Goal: Feedback & Contribution: Submit feedback/report problem

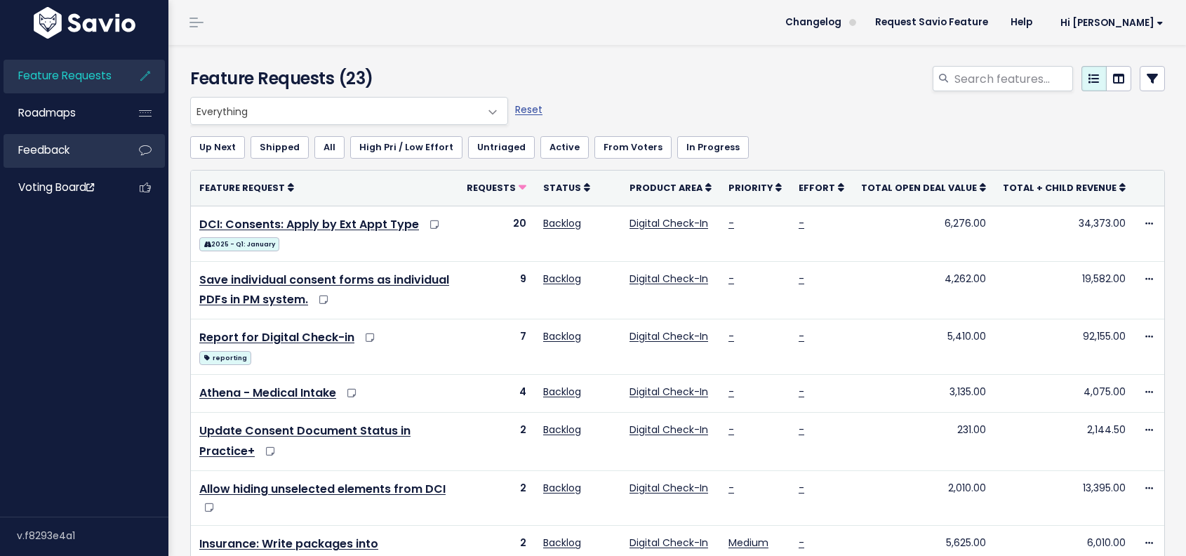
click at [78, 158] on link "Feedback" at bounding box center [60, 150] width 113 height 32
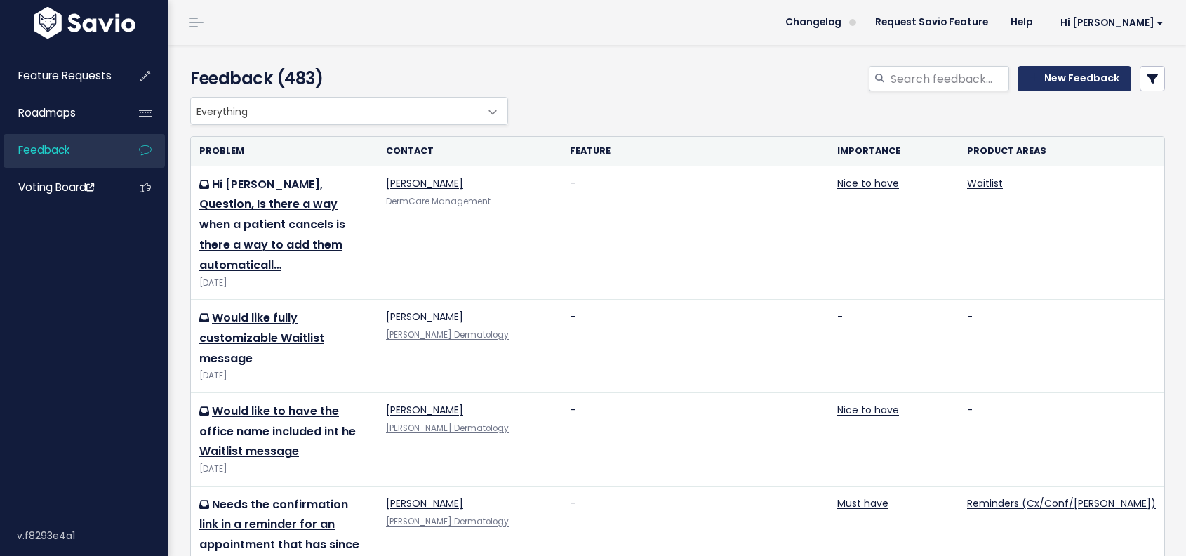
click at [1029, 77] on icon at bounding box center [1033, 78] width 9 height 10
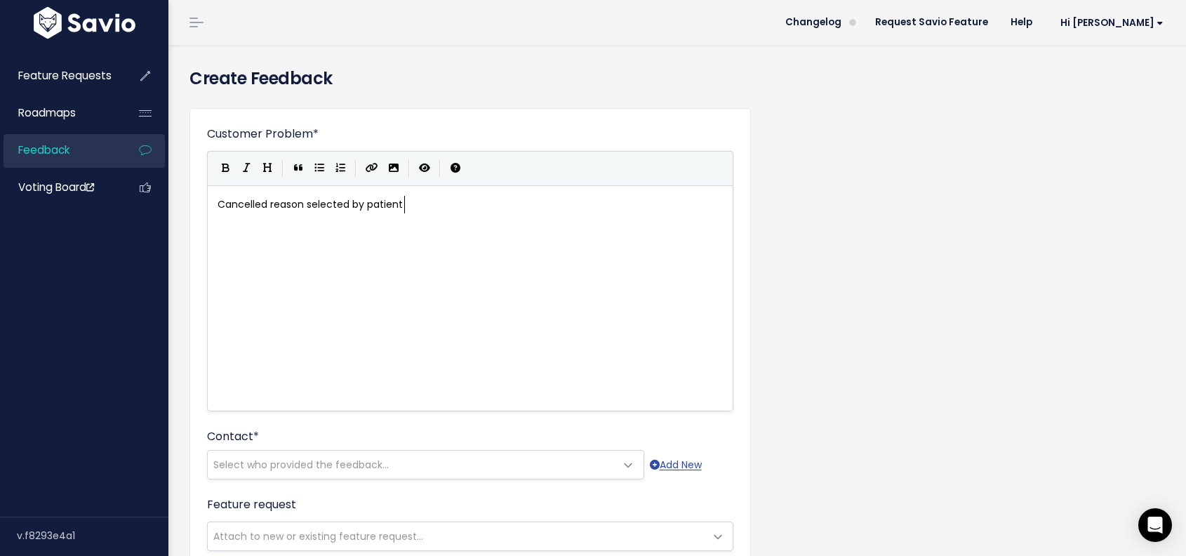
scroll to position [5, 186]
type textarea "Cancelled reason selected by patient p"
type textarea "included in the appointment notes in PM."
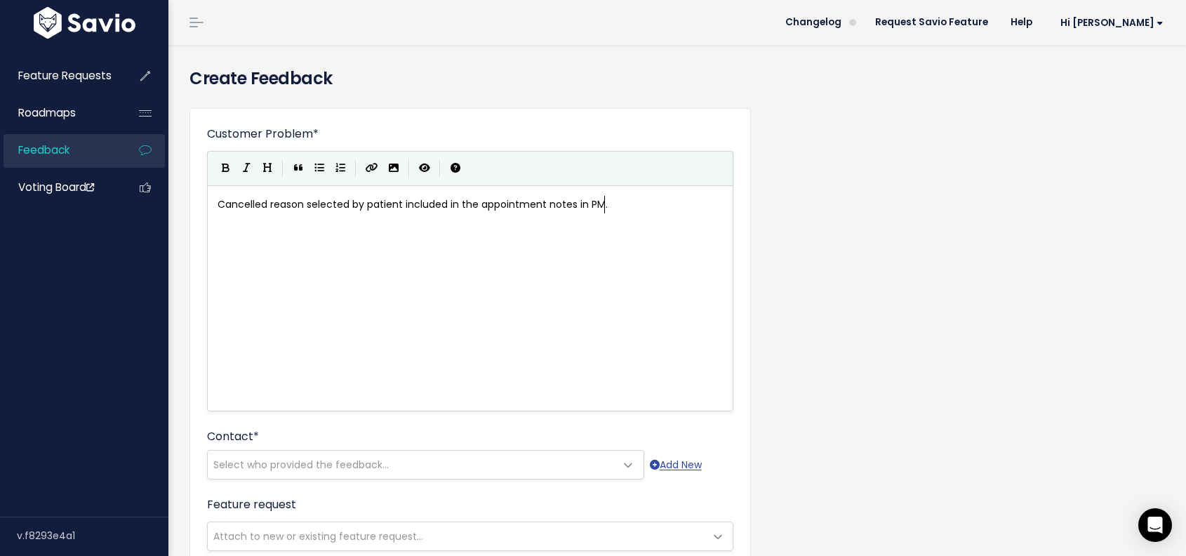
click at [222, 203] on span "Cancelled reason selected by patient included in the appointment notes in PM." at bounding box center [412, 204] width 390 height 14
type textarea "Client wants c"
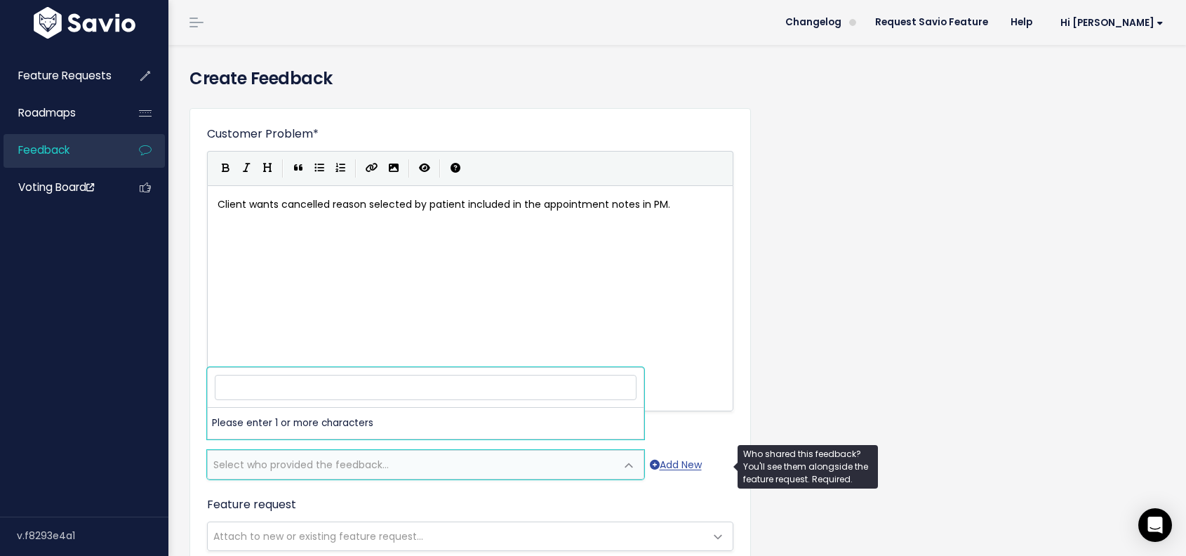
click at [394, 474] on span "Select who provided the feedback..." at bounding box center [412, 464] width 408 height 28
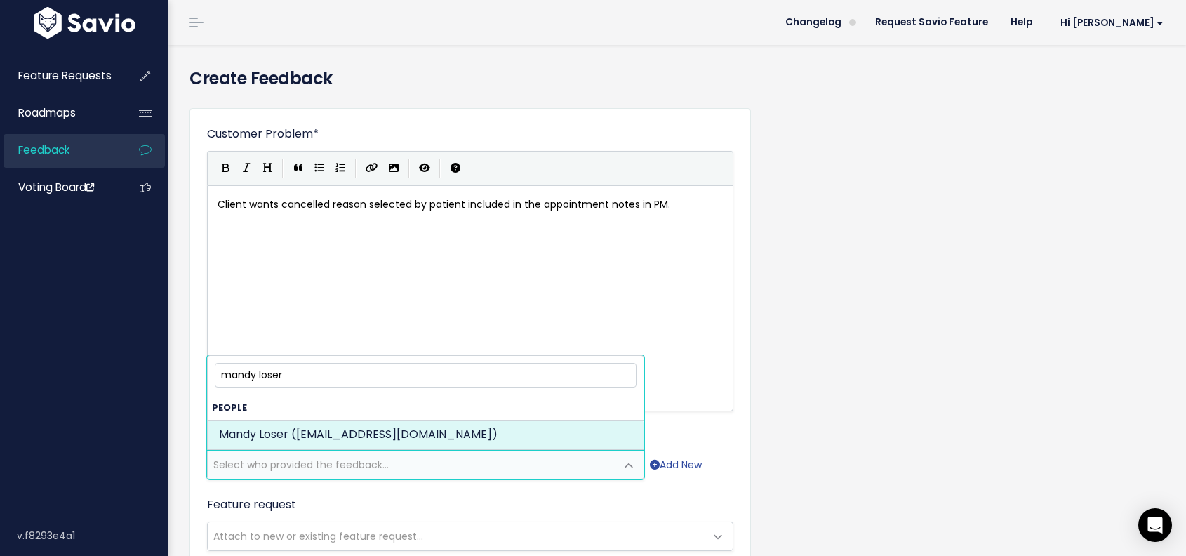
type input "mandy loser"
select select "87743861"
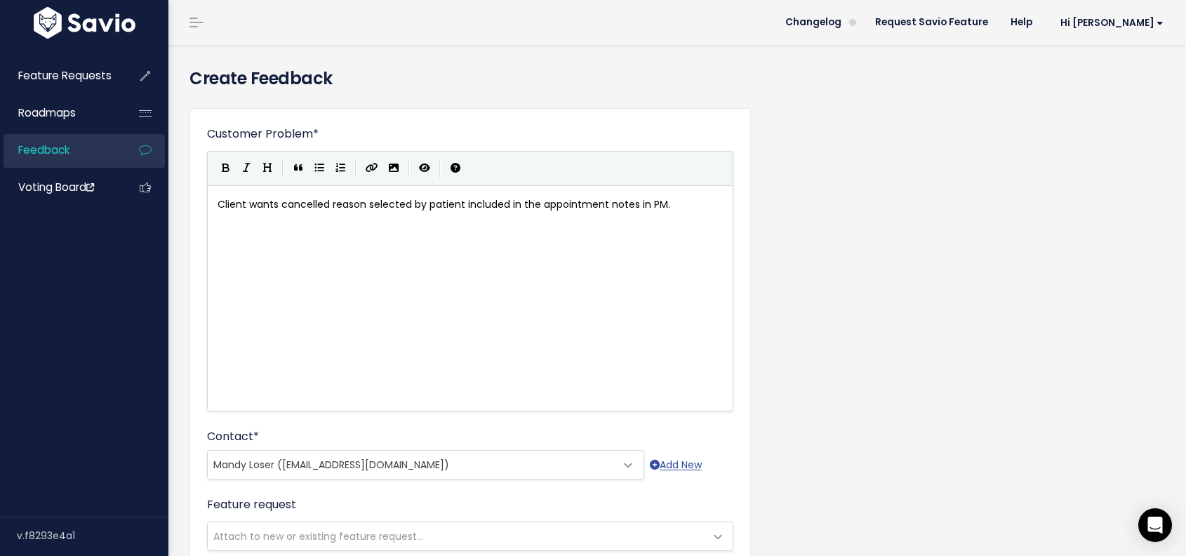
click at [866, 355] on div "Customer Problem * Client wants cancelled reason selected by patient included i…" at bounding box center [677, 519] width 996 height 845
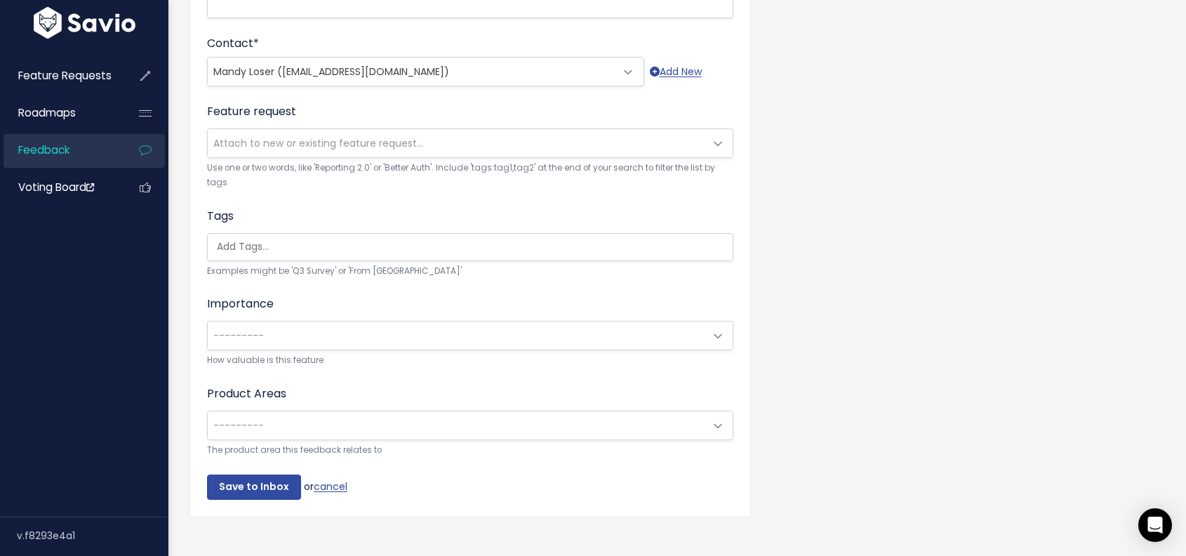
scroll to position [419, 0]
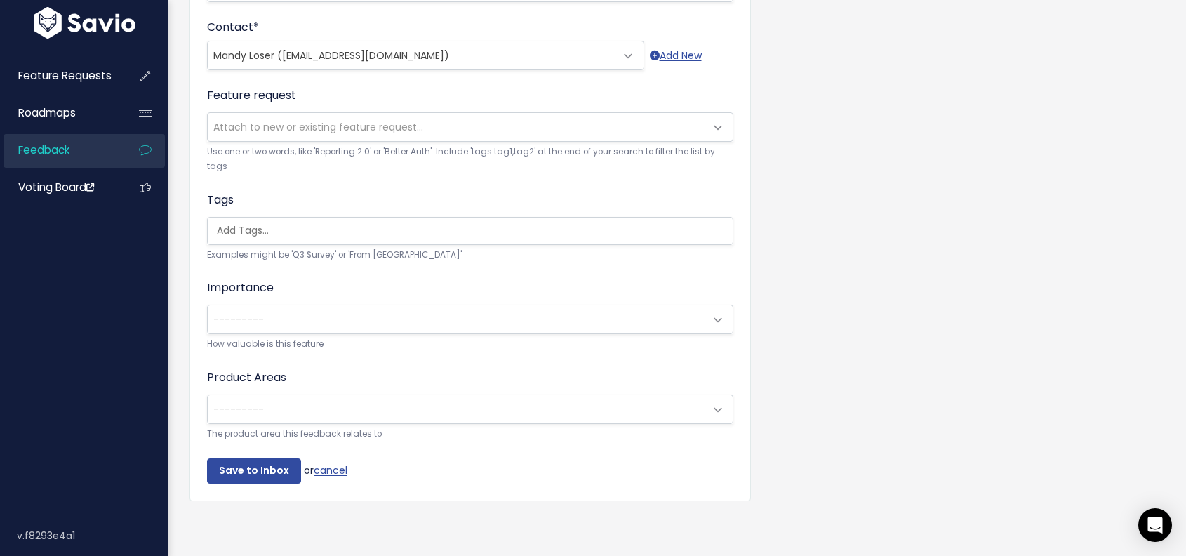
click at [713, 306] on span at bounding box center [718, 320] width 28 height 28
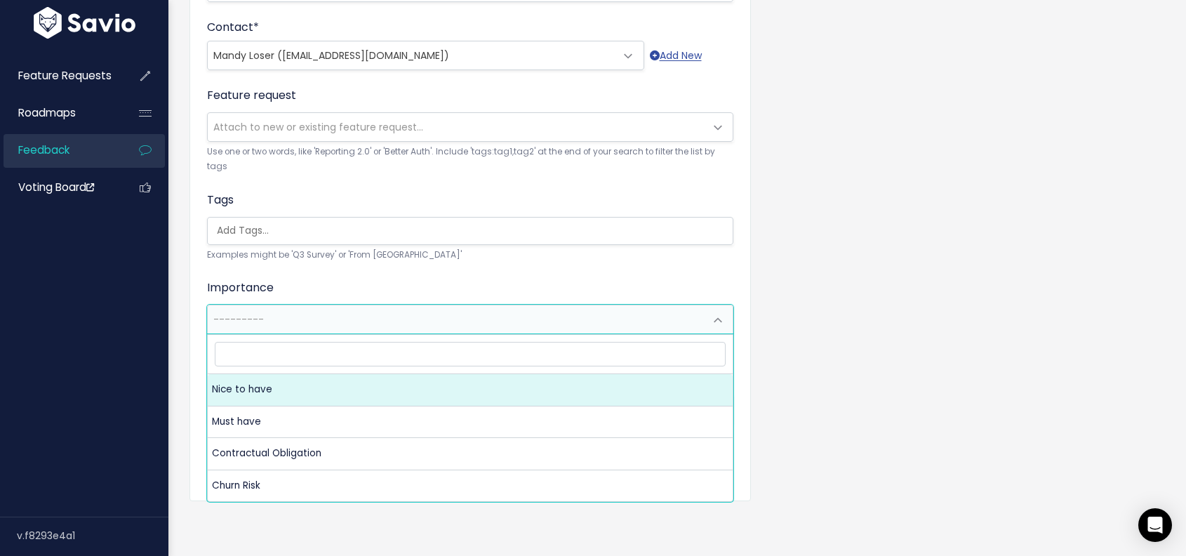
select select "NICE_TO_HAVE"
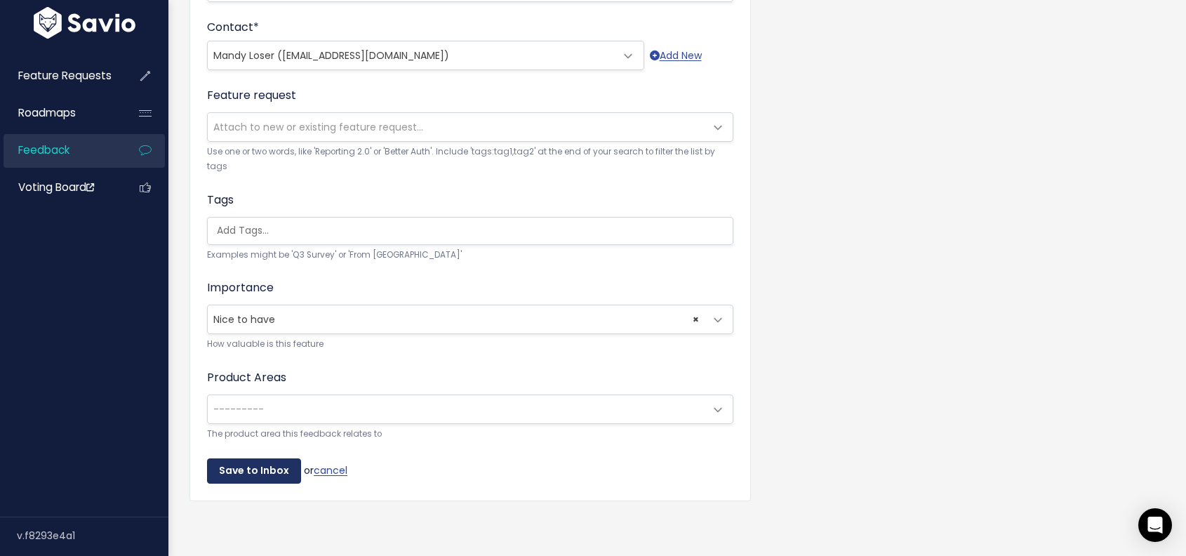
click at [263, 458] on input "Save to Inbox" at bounding box center [254, 470] width 94 height 25
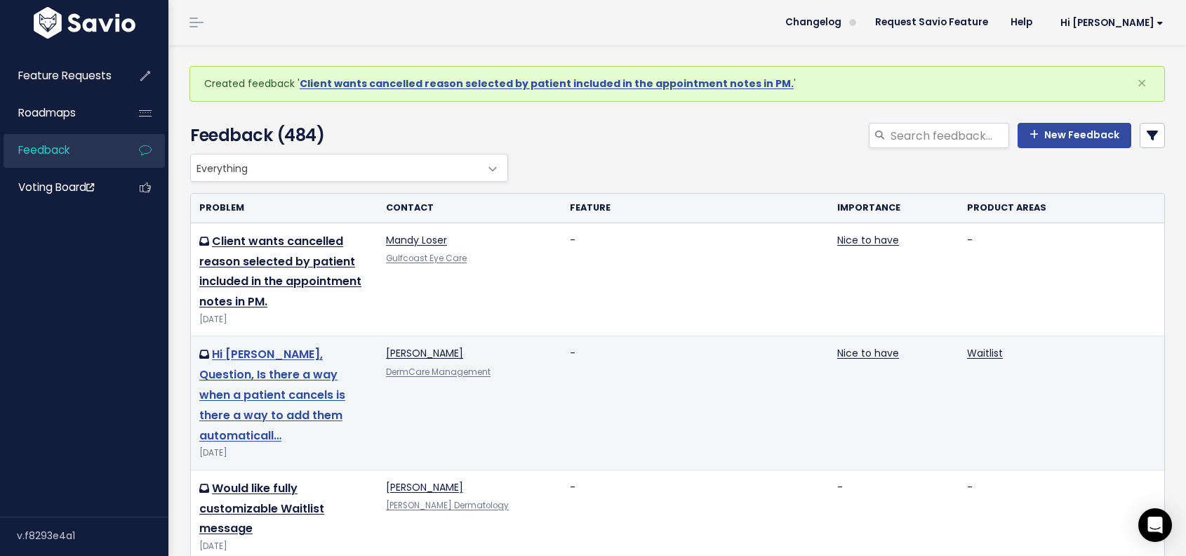
click at [305, 346] on link "Hi [PERSON_NAME], Question, Is there a way when a patient cancels is there a wa…" at bounding box center [272, 394] width 146 height 97
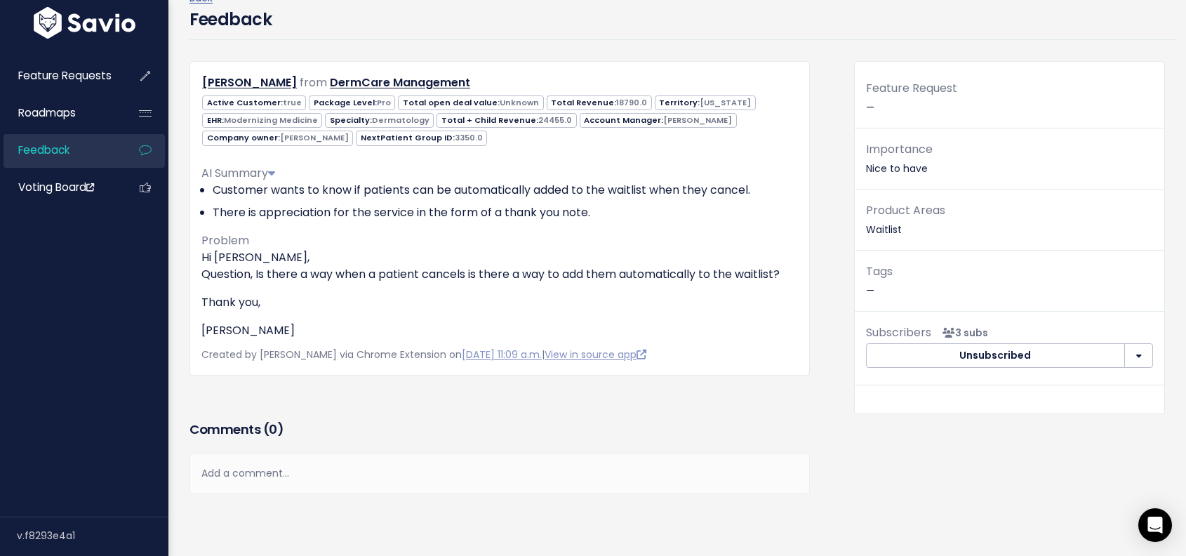
scroll to position [102, 0]
